Goal: Task Accomplishment & Management: Use online tool/utility

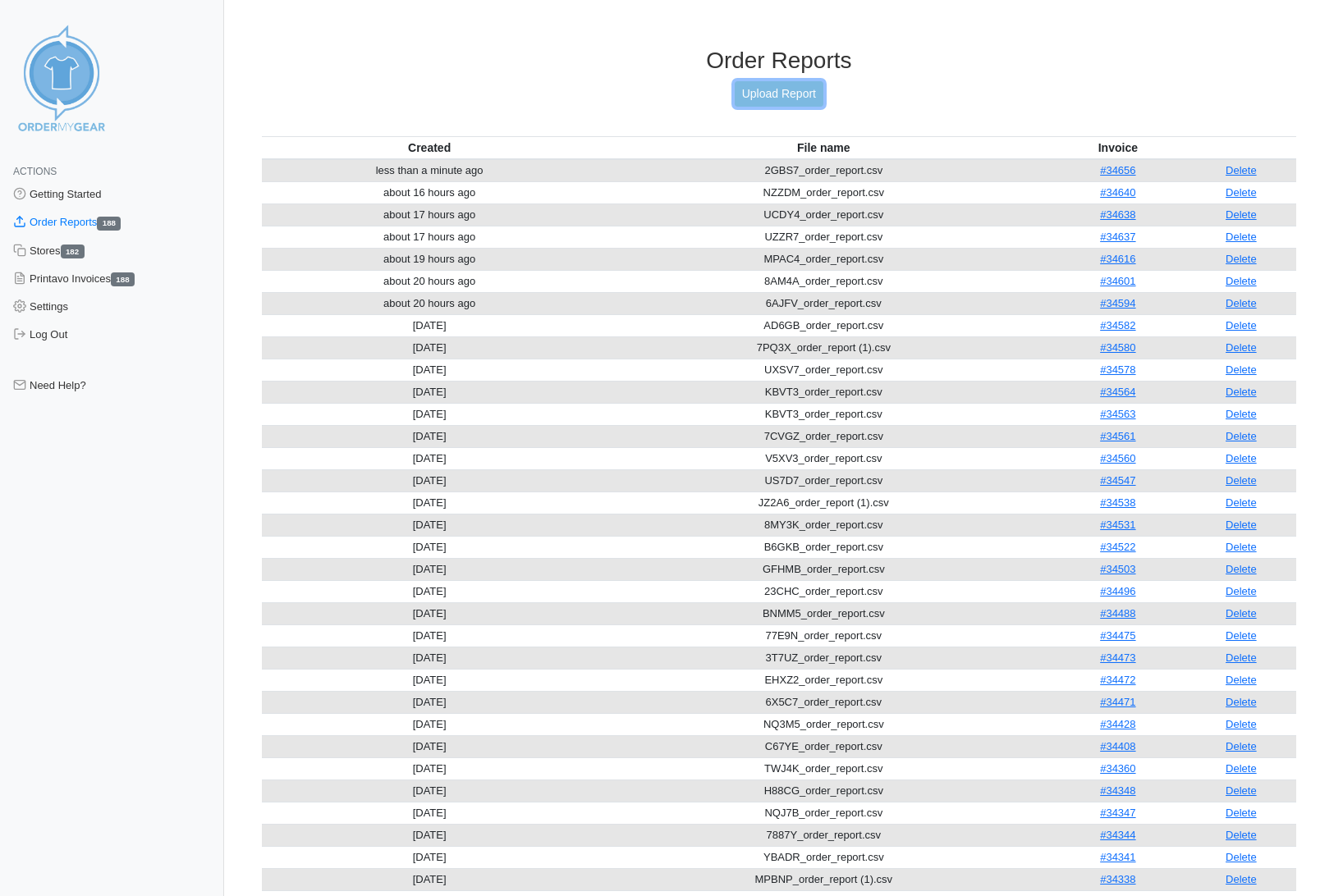
click at [767, 93] on link "Upload Report" at bounding box center [779, 93] width 89 height 25
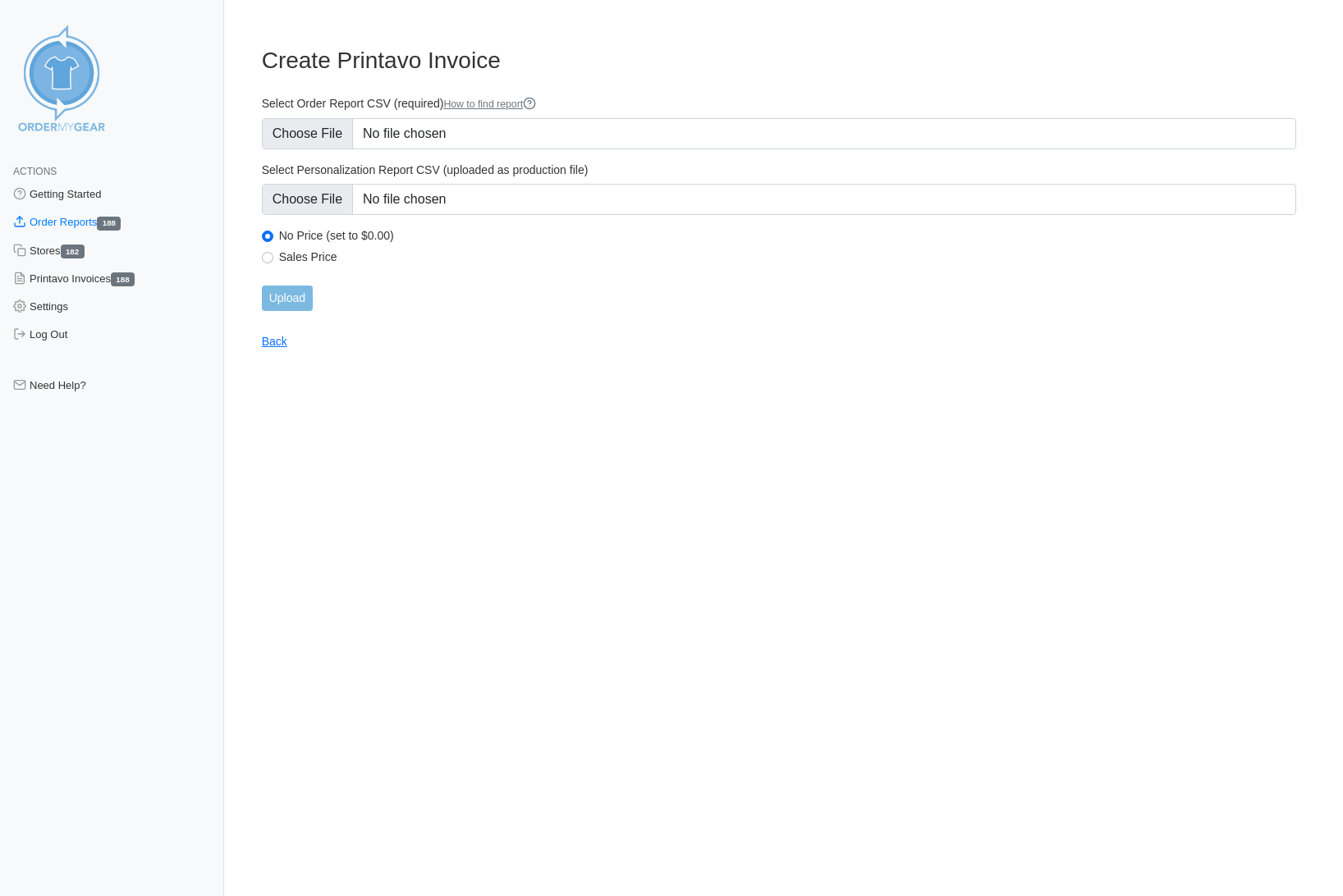
type input "C:\fakepath\GS4EW_order_report.csv"
click at [296, 299] on input "Upload" at bounding box center [287, 298] width 50 height 25
